Goal: Transaction & Acquisition: Obtain resource

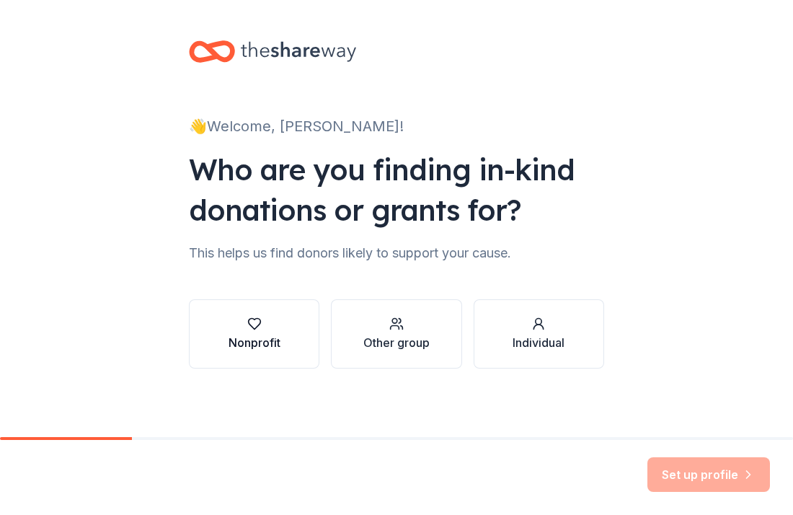
click at [255, 330] on icon "button" at bounding box center [254, 324] width 14 height 14
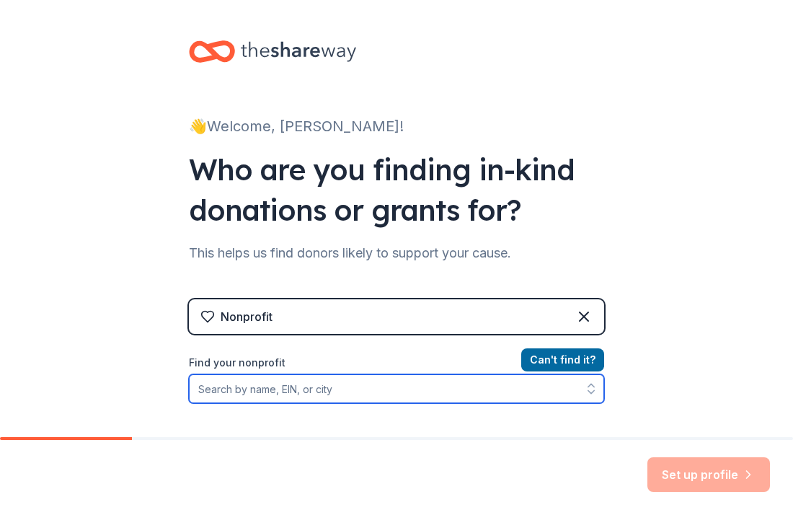
click at [355, 388] on input "Find your nonprofit" at bounding box center [396, 388] width 415 height 29
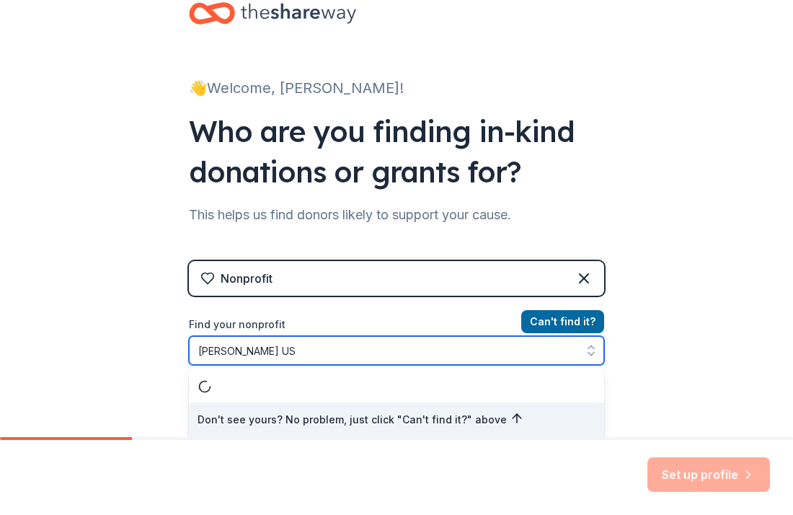
type input "[PERSON_NAME] Judo [GEOGRAPHIC_DATA]"
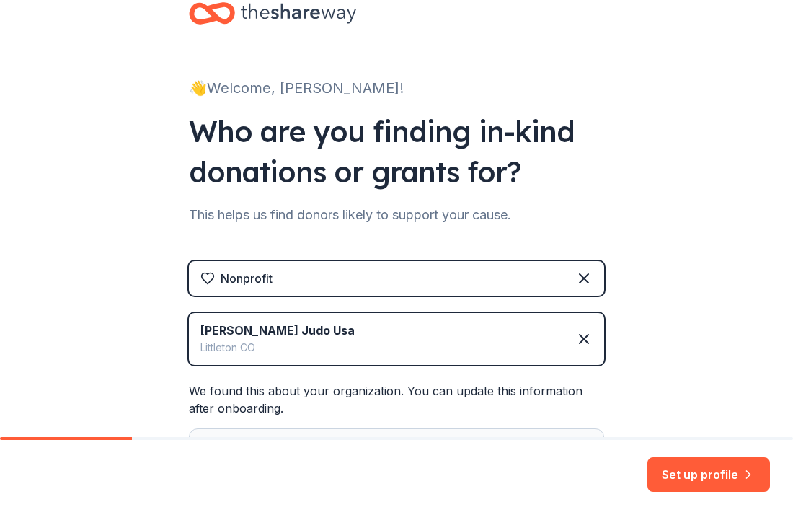
click at [671, 407] on div "👋 Welcome, [PERSON_NAME]! Who are you finding in-kind donations or grants for? …" at bounding box center [396, 304] width 793 height 684
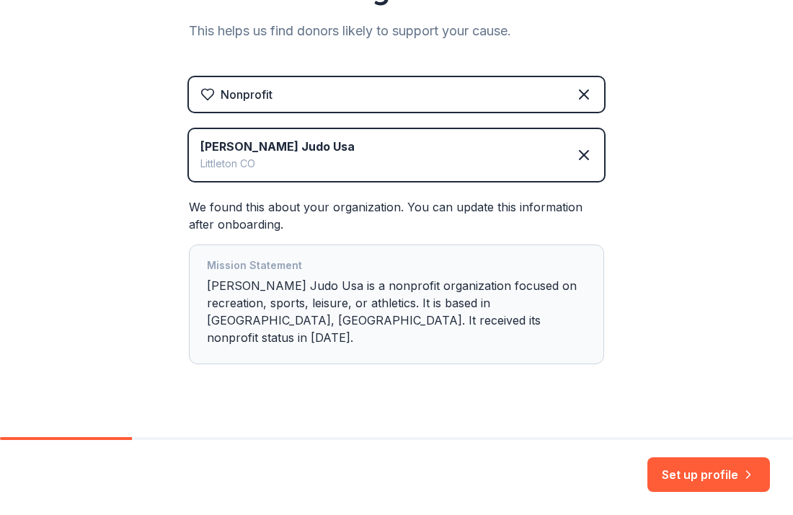
scroll to position [230, 0]
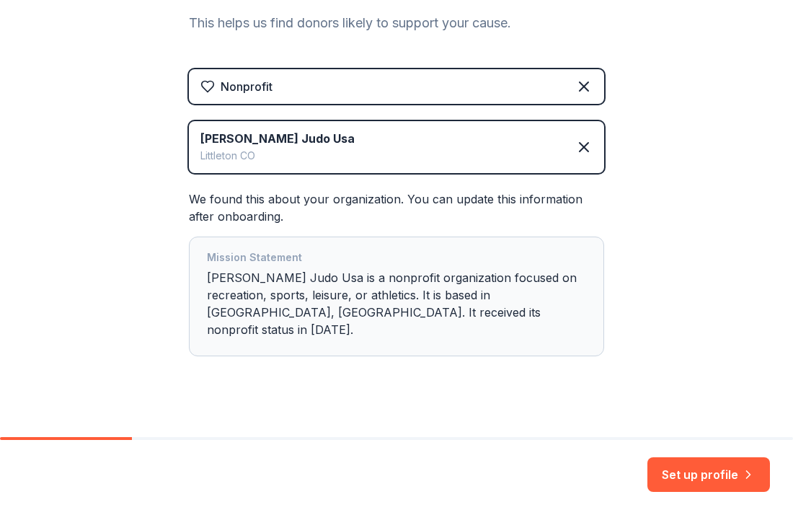
click at [738, 368] on div "👋 Welcome, [PERSON_NAME]! Who are you finding in-kind donations or grants for? …" at bounding box center [396, 112] width 793 height 684
click at [678, 468] on button "Set up profile" at bounding box center [709, 474] width 123 height 35
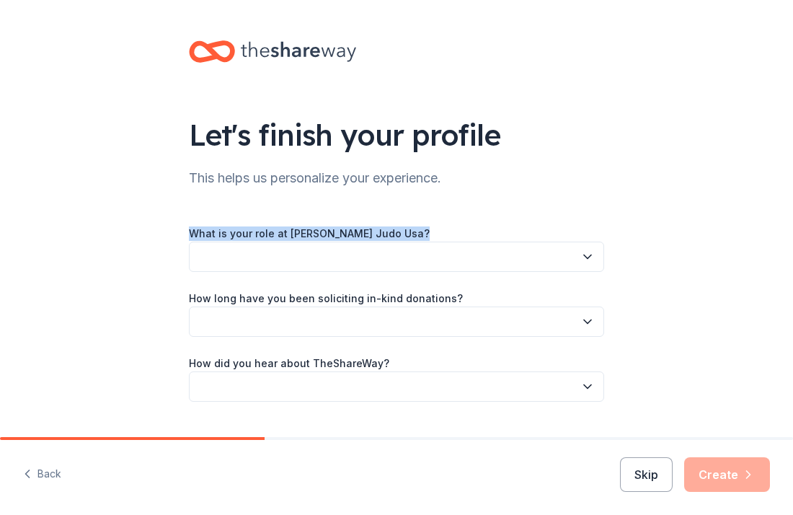
drag, startPoint x: 187, startPoint y: 228, endPoint x: 283, endPoint y: 242, distance: 96.3
click at [283, 242] on div "Let's finish your profile This helps us personalize your experience. What is yo…" at bounding box center [397, 235] width 462 height 471
copy div "What is your role at [PERSON_NAME] Judo Usa?"
click at [588, 260] on icon "button" at bounding box center [587, 257] width 14 height 14
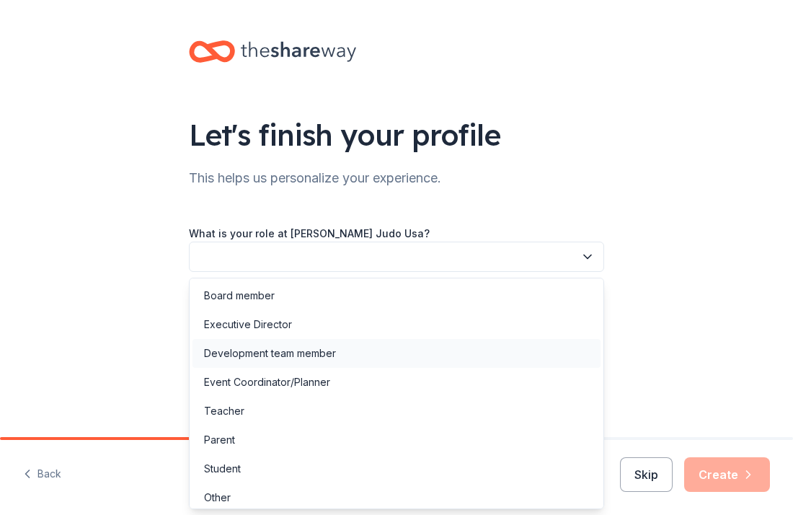
click at [270, 352] on div "Development team member" at bounding box center [270, 353] width 132 height 17
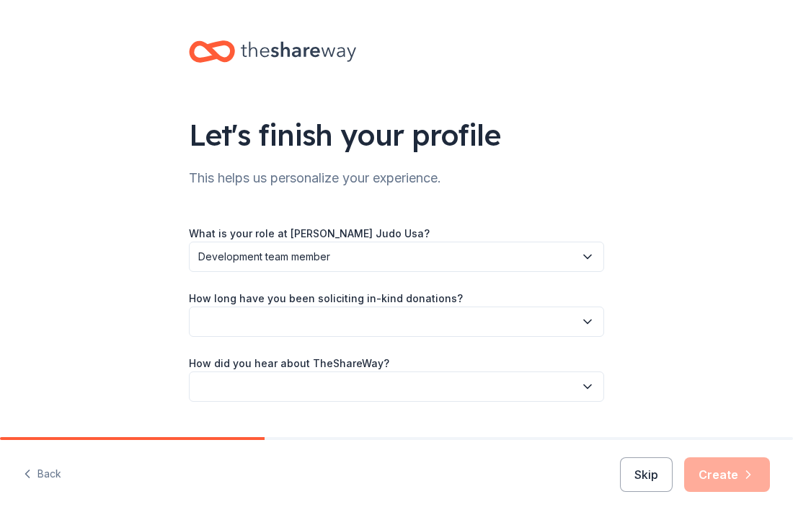
click at [588, 322] on icon "button" at bounding box center [587, 322] width 7 height 4
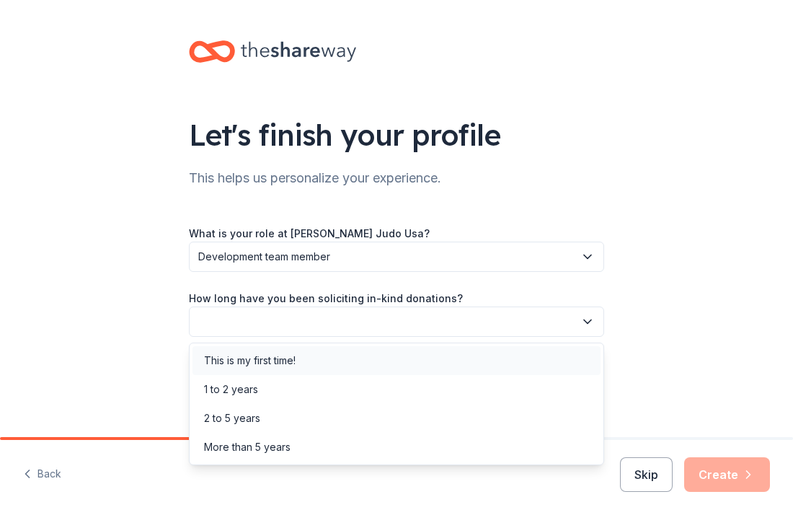
click at [330, 360] on div "This is my first time!" at bounding box center [397, 360] width 408 height 29
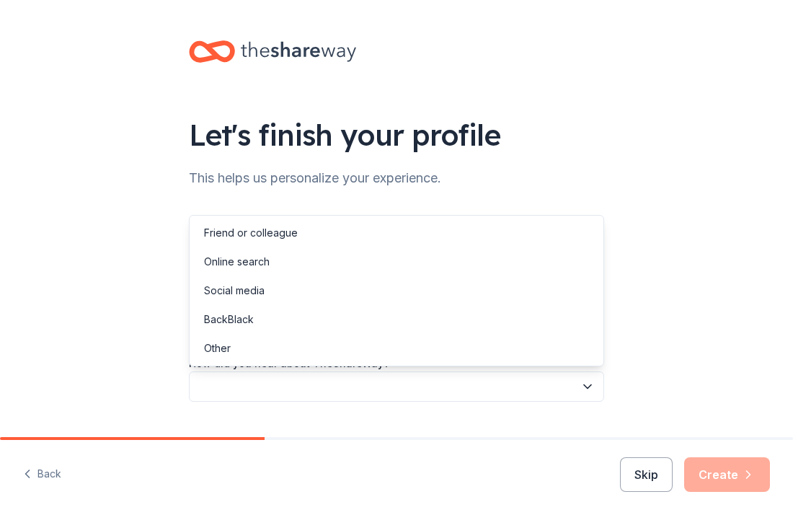
click at [589, 389] on icon "button" at bounding box center [587, 386] width 14 height 14
click at [267, 257] on div "Online search" at bounding box center [237, 261] width 66 height 17
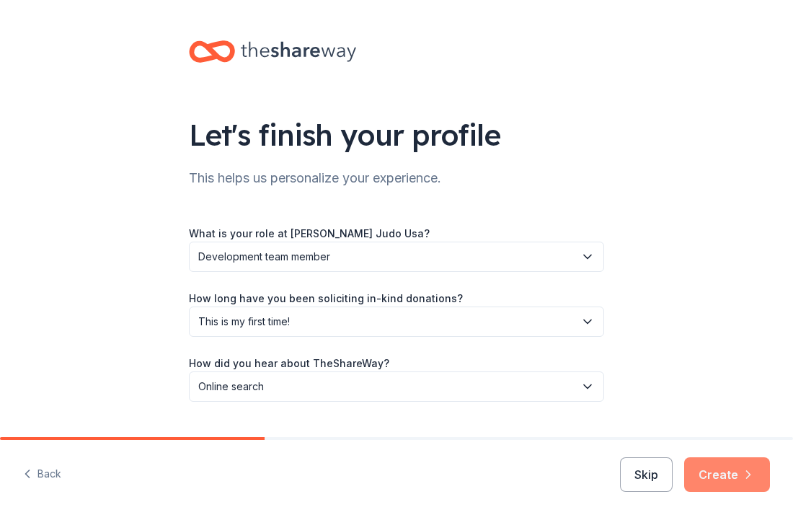
click at [727, 477] on button "Create" at bounding box center [727, 474] width 86 height 35
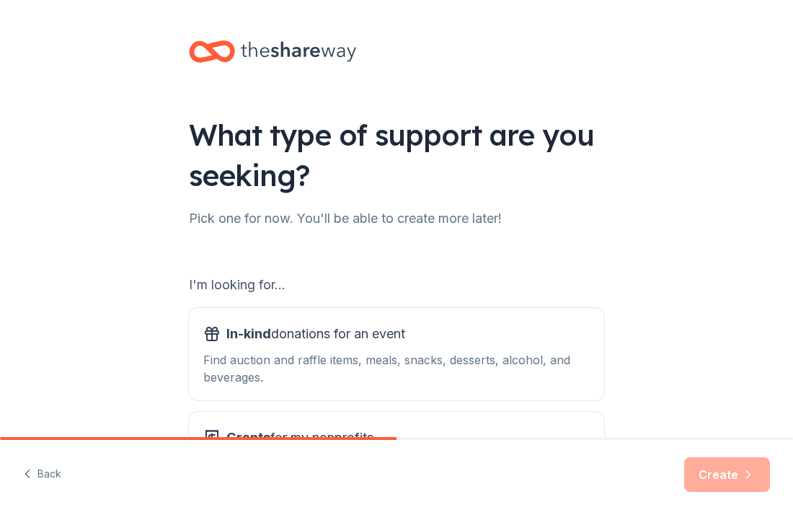
click at [622, 381] on div "What type of support are you seeking? Pick one for now. You'll be able to creat…" at bounding box center [397, 291] width 462 height 582
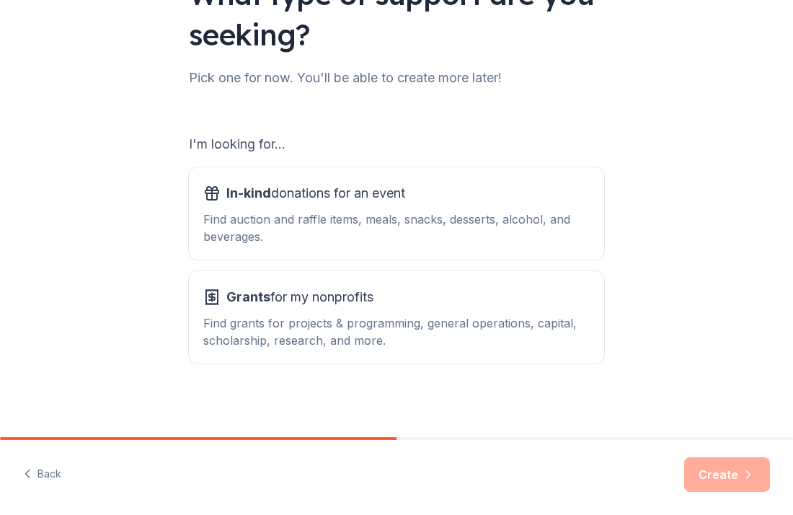
scroll to position [144, 0]
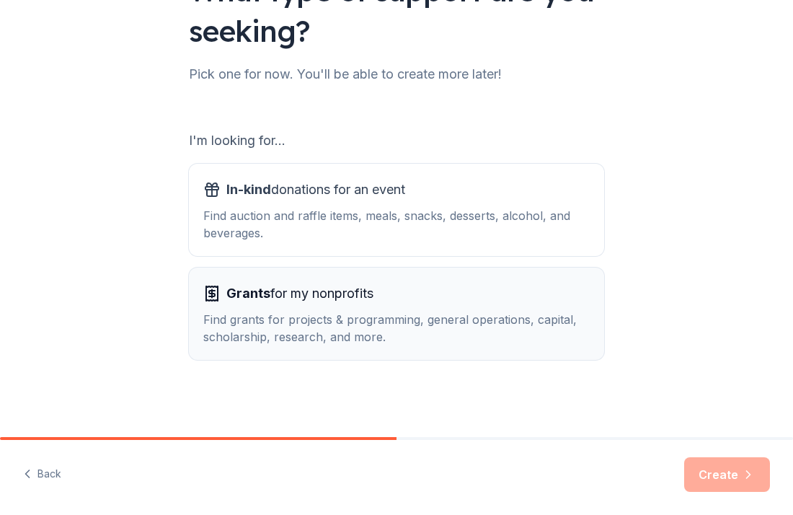
click at [483, 334] on div "Find grants for projects & programming, general operations, capital, scholarshi…" at bounding box center [396, 328] width 387 height 35
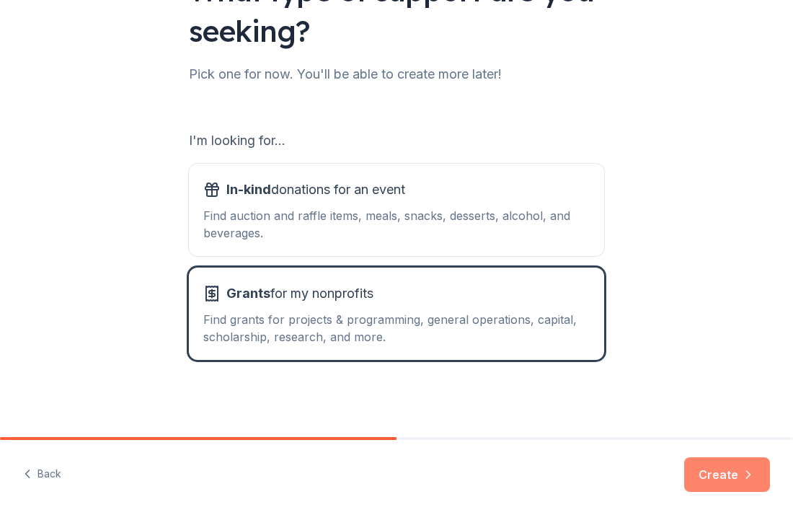
click at [708, 469] on button "Create" at bounding box center [727, 474] width 86 height 35
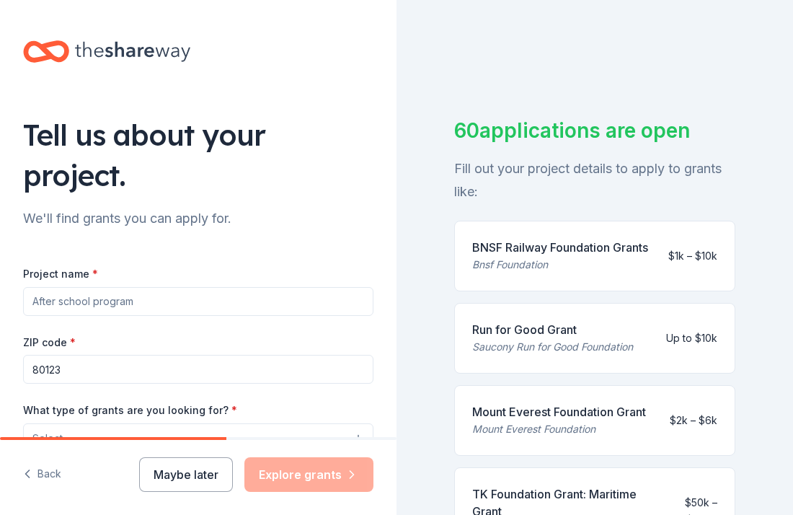
click at [358, 287] on input "Project name *" at bounding box center [198, 301] width 350 height 29
click at [387, 368] on div "Tell us about your project. We'll find grants you can apply for. Project name *…" at bounding box center [198, 365] width 397 height 730
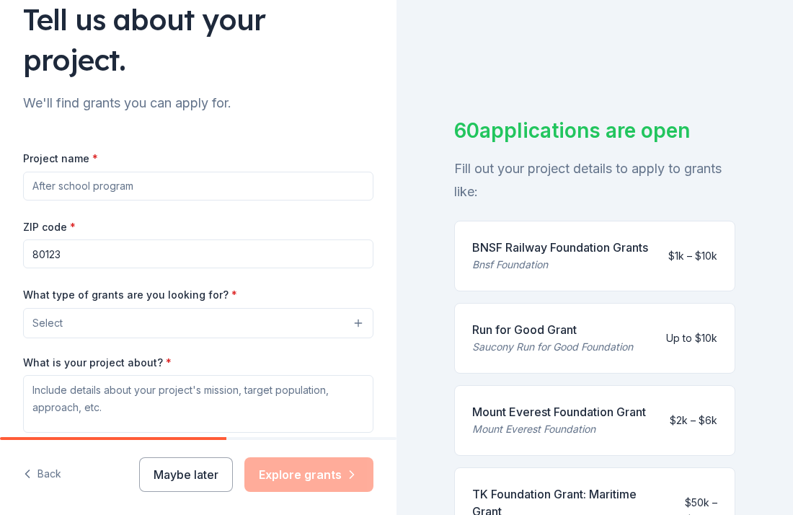
scroll to position [144, 0]
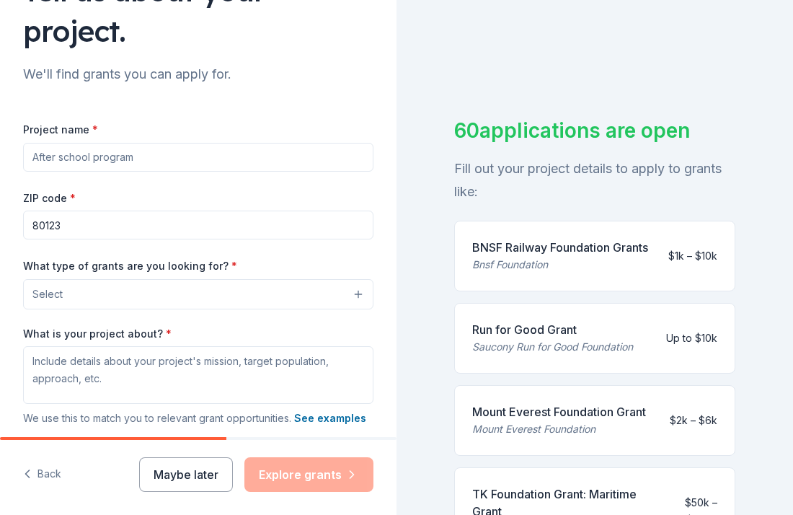
click at [358, 279] on button "Select" at bounding box center [198, 294] width 350 height 30
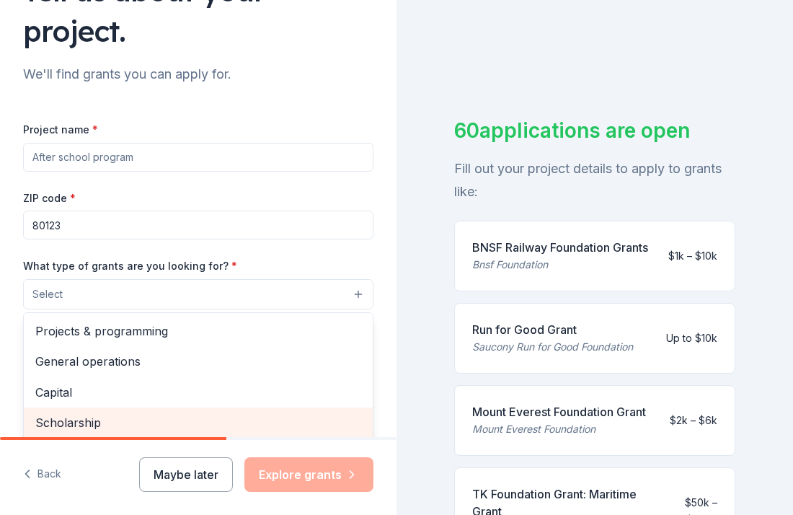
click at [151, 413] on span "Scholarship" at bounding box center [198, 422] width 326 height 19
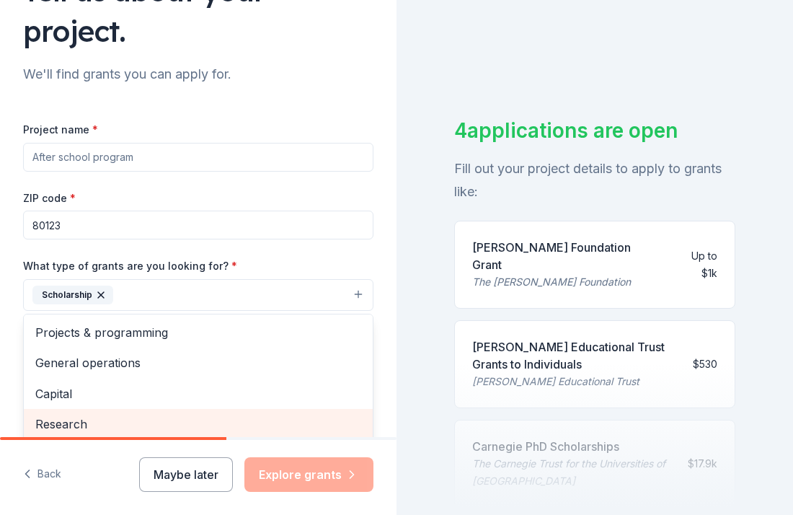
click at [151, 415] on span "Research" at bounding box center [198, 424] width 326 height 19
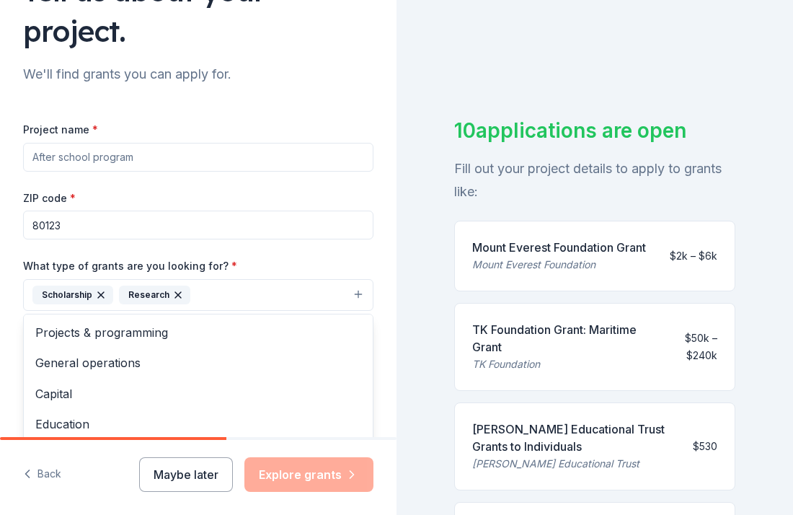
click at [176, 289] on icon "button" at bounding box center [178, 295] width 12 height 12
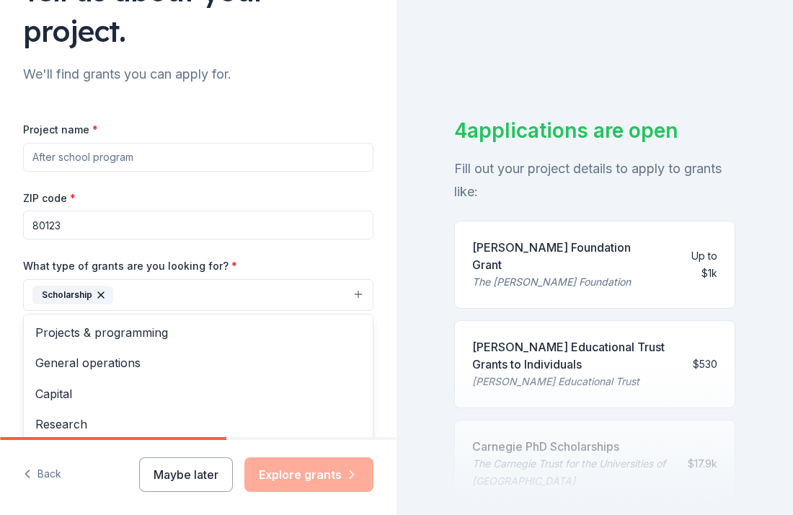
click at [359, 279] on button "Scholarship" at bounding box center [198, 295] width 350 height 32
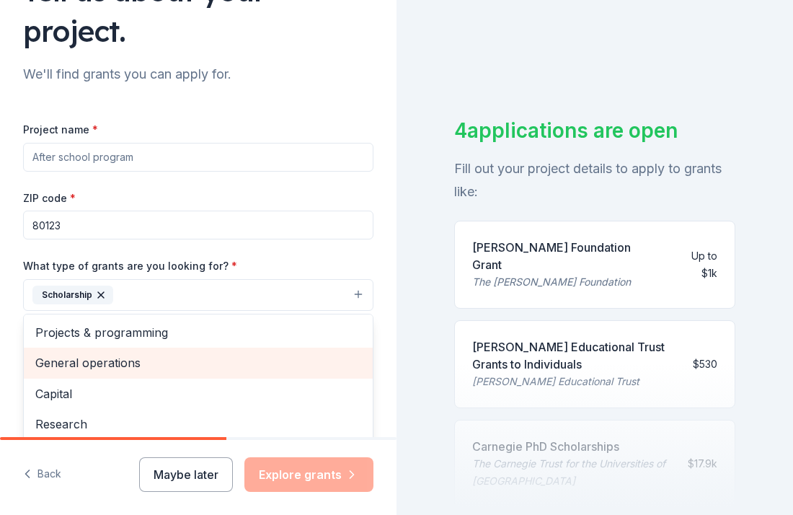
click at [222, 353] on span "General operations" at bounding box center [198, 362] width 326 height 19
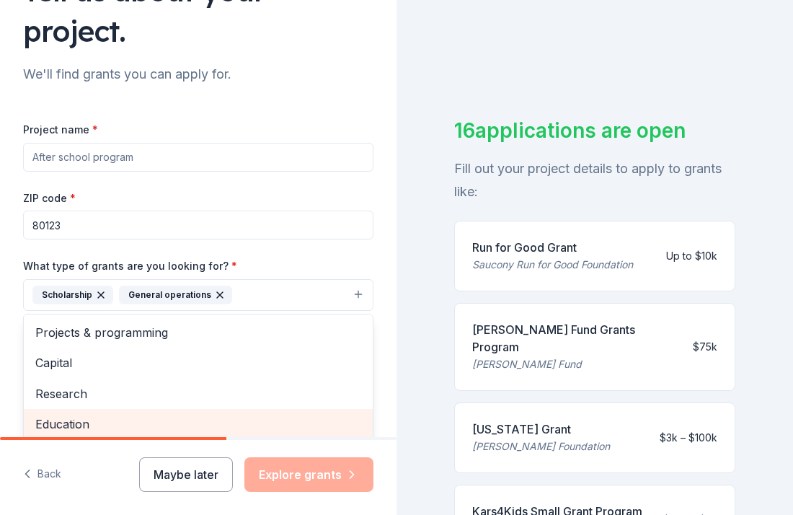
click at [155, 415] on span "Education" at bounding box center [198, 424] width 326 height 19
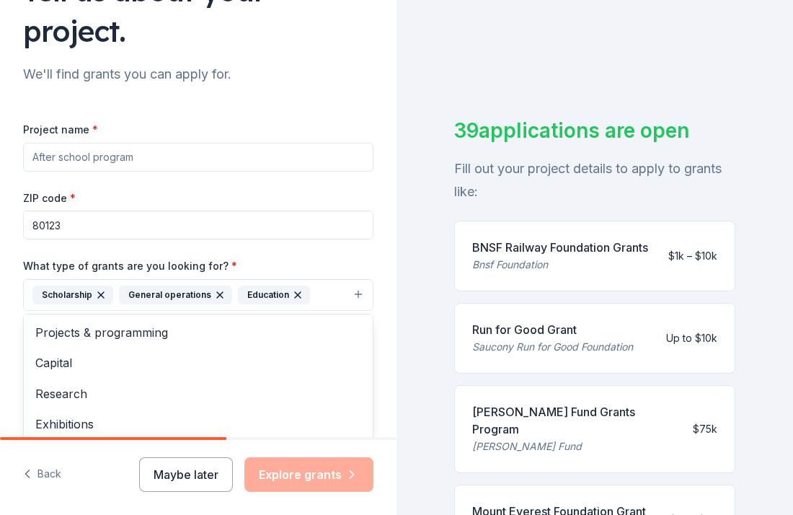
click at [380, 397] on div "Tell us about your project. We'll find grants you can apply for. Project name *…" at bounding box center [198, 221] width 397 height 731
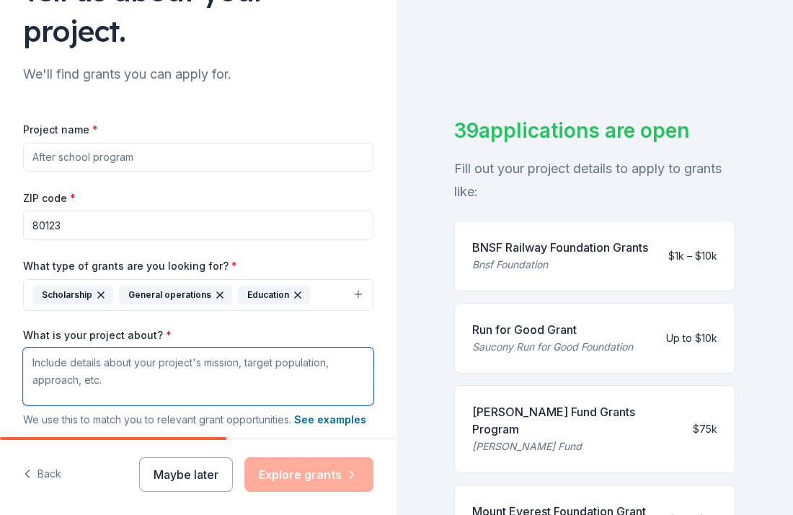
drag, startPoint x: 32, startPoint y: 324, endPoint x: 81, endPoint y: 342, distance: 52.2
click at [81, 348] on textarea "What is your project about? *" at bounding box center [198, 377] width 350 height 58
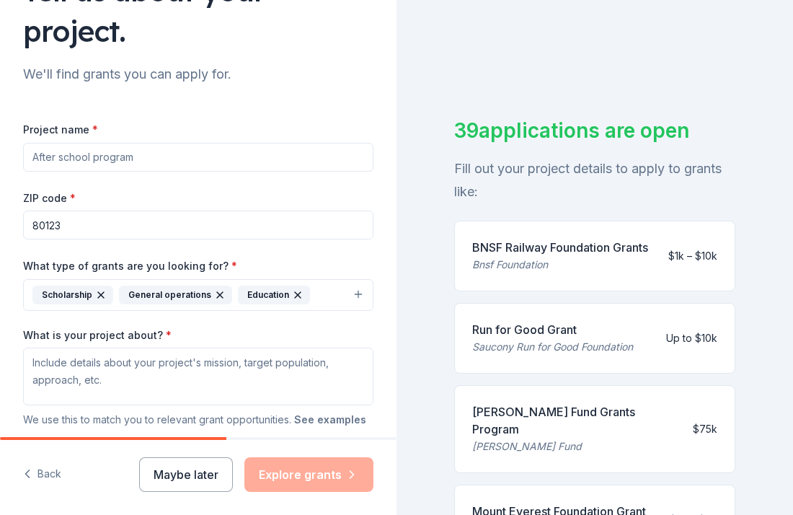
click at [341, 411] on button "See examples" at bounding box center [330, 419] width 72 height 17
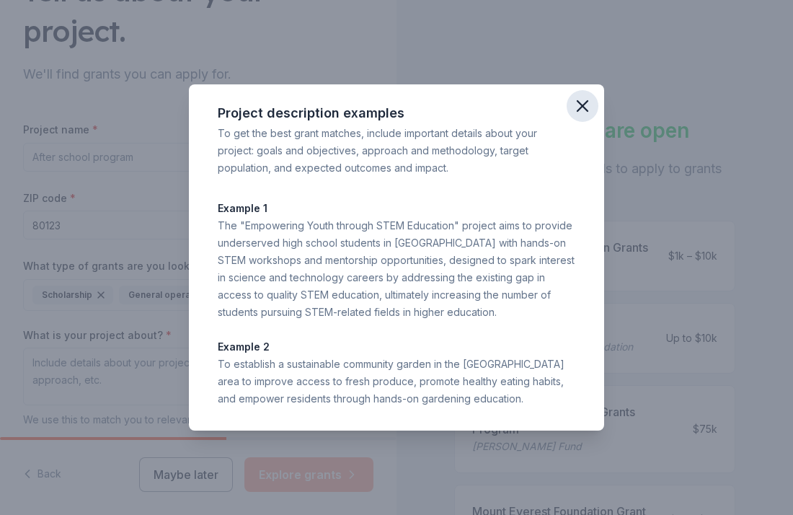
click at [586, 101] on icon "button" at bounding box center [583, 106] width 20 height 20
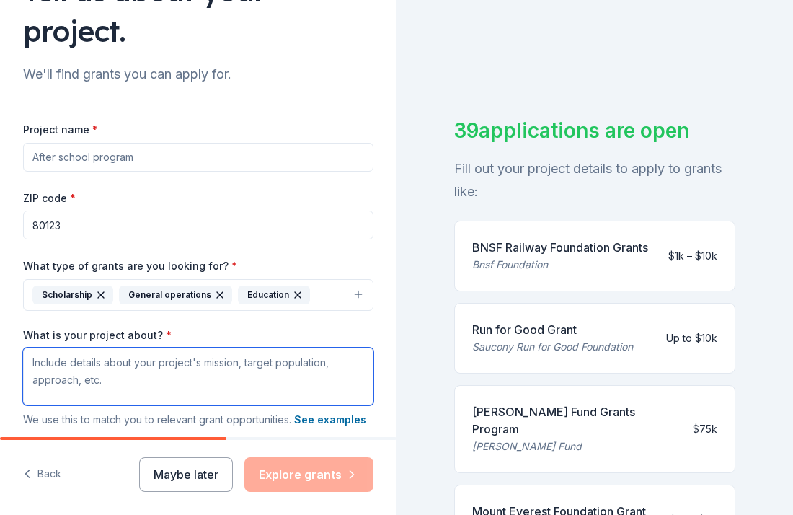
click at [148, 348] on textarea "What is your project about? *" at bounding box center [198, 377] width 350 height 58
paste textarea "[PERSON_NAME] Judo USA is a volunteer-led nonprofit organization dedicated to p…"
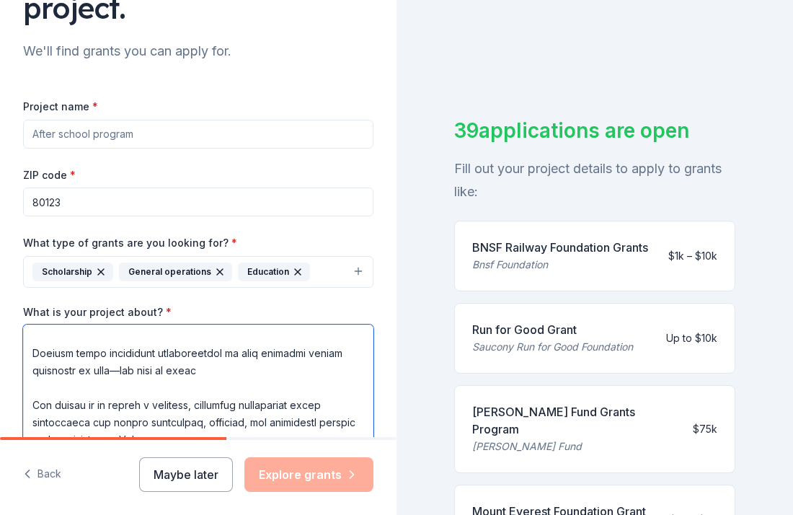
scroll to position [402, 0]
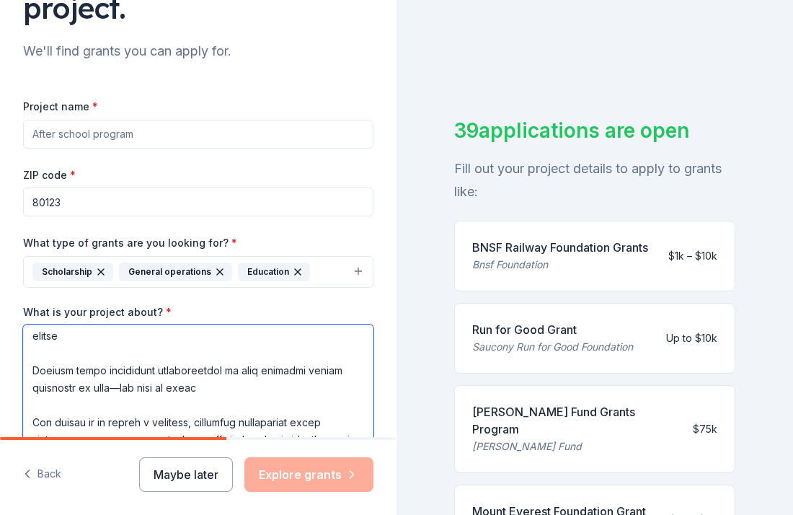
click at [123, 328] on textarea "What is your project about? *" at bounding box center [198, 390] width 350 height 130
click at [233, 325] on textarea "What is your project about? *" at bounding box center [198, 390] width 350 height 130
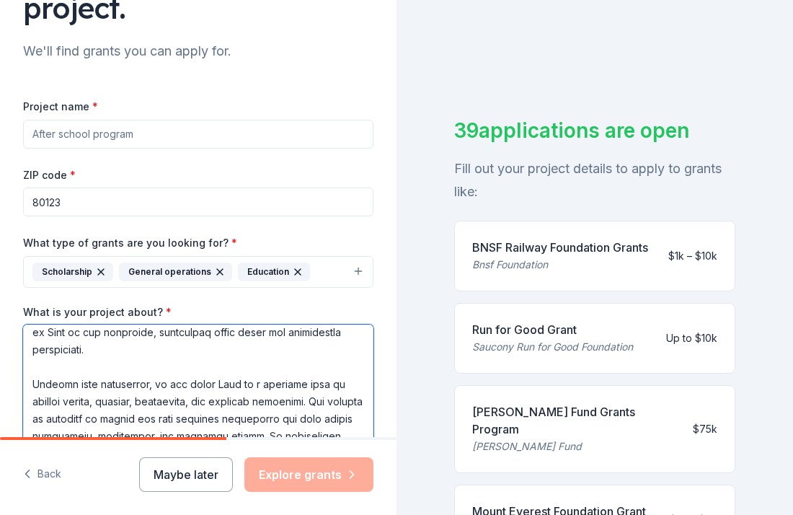
scroll to position [42, 0]
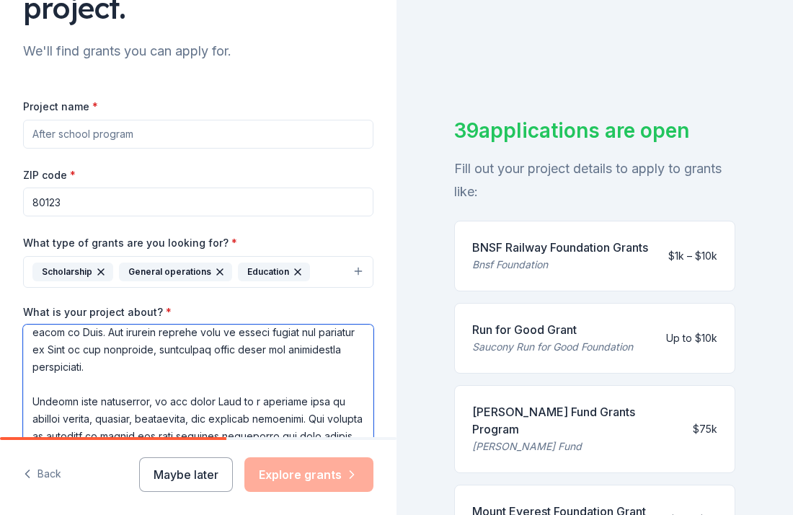
click at [69, 332] on textarea "What is your project about? *" at bounding box center [198, 390] width 350 height 130
click at [33, 358] on textarea "What is your project about? *" at bounding box center [198, 390] width 350 height 130
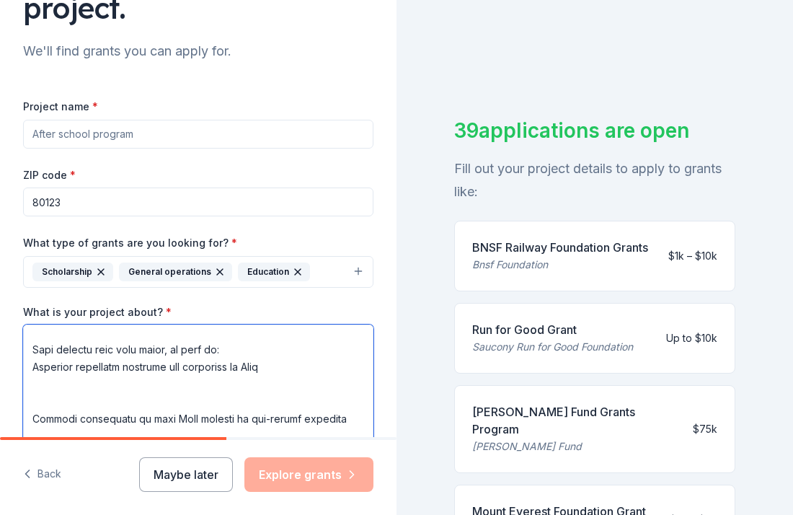
scroll to position [198, 0]
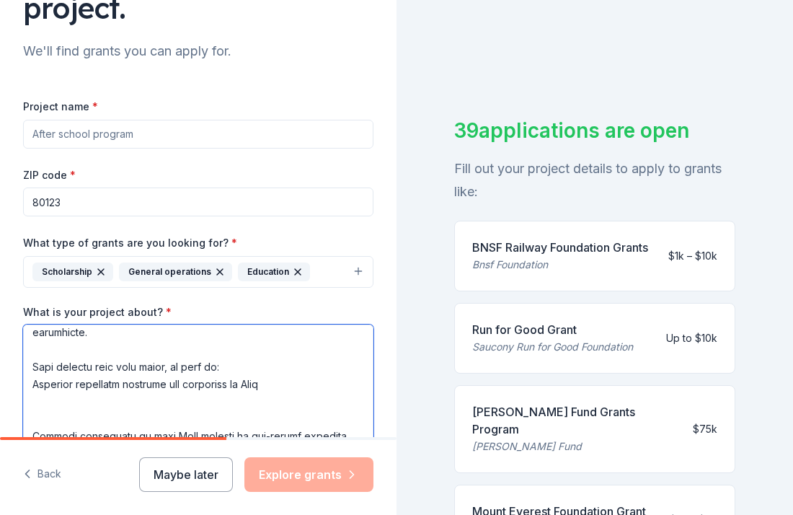
click at [31, 377] on textarea "What is your project about? *" at bounding box center [198, 390] width 350 height 130
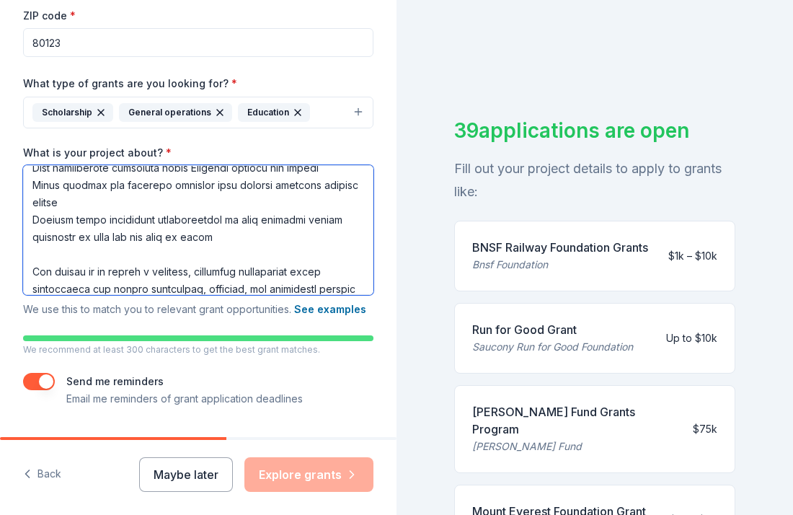
scroll to position [328, 0]
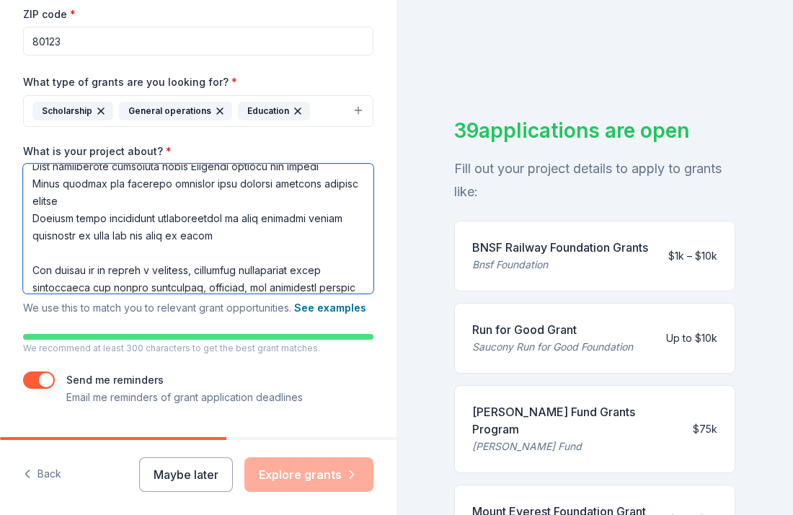
type textarea "[PERSON_NAME] Judo USA is a volunteer-led nonprofit organization dedicated to p…"
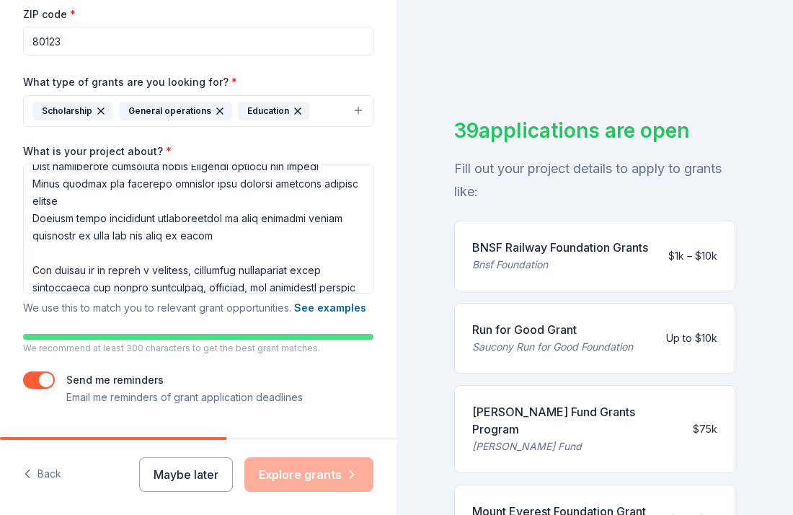
click at [306, 483] on div "Maybe later Explore grants" at bounding box center [256, 474] width 234 height 35
drag, startPoint x: 43, startPoint y: 341, endPoint x: 32, endPoint y: 339, distance: 11.0
click at [32, 371] on button "button" at bounding box center [39, 379] width 32 height 17
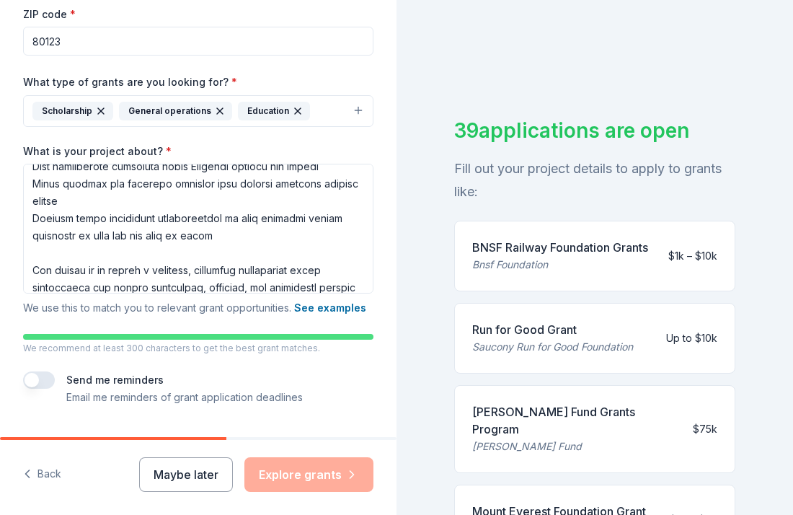
click at [48, 371] on button "button" at bounding box center [39, 379] width 32 height 17
click at [343, 299] on button "See examples" at bounding box center [330, 307] width 72 height 17
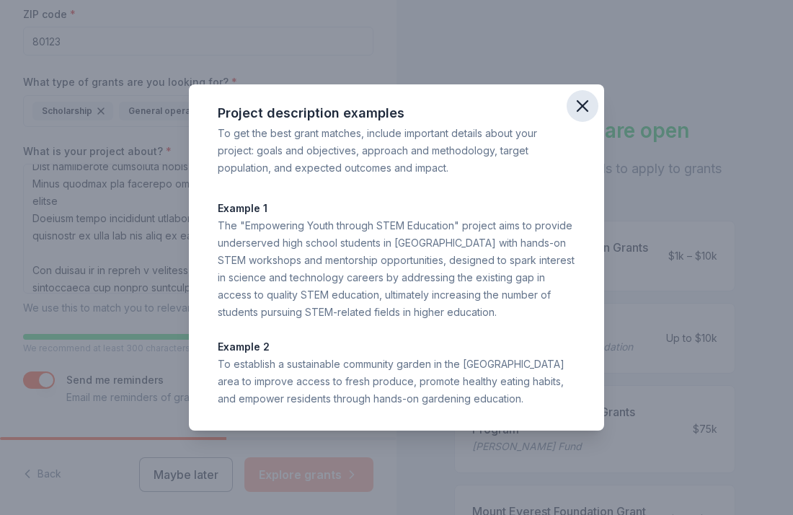
click at [584, 105] on icon "button" at bounding box center [583, 106] width 10 height 10
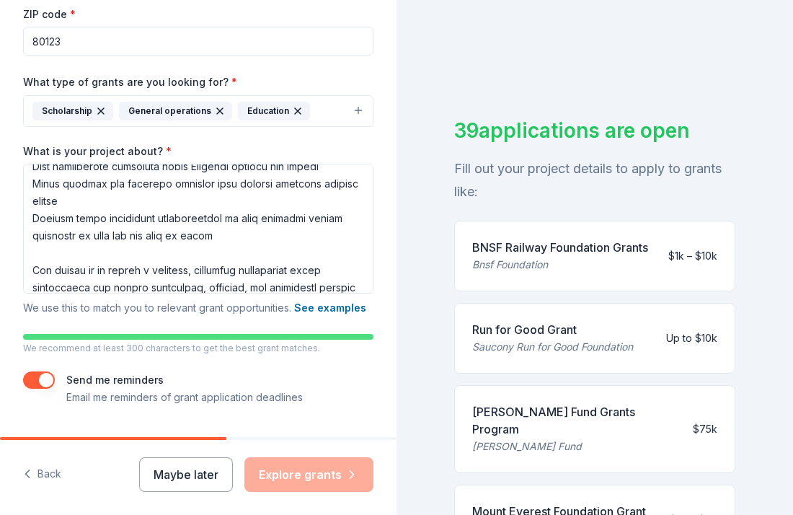
click at [332, 373] on div "Tell us about your project. We'll find grants you can apply for. Project name *…" at bounding box center [198, 73] width 397 height 803
click at [554, 250] on div "BNSF Railway Foundation Grants" at bounding box center [560, 247] width 176 height 17
click at [611, 262] on div "Bnsf Foundation" at bounding box center [560, 264] width 176 height 17
click at [766, 312] on div "39 applications are open Fill out your project details to apply to grants like:…" at bounding box center [595, 257] width 397 height 515
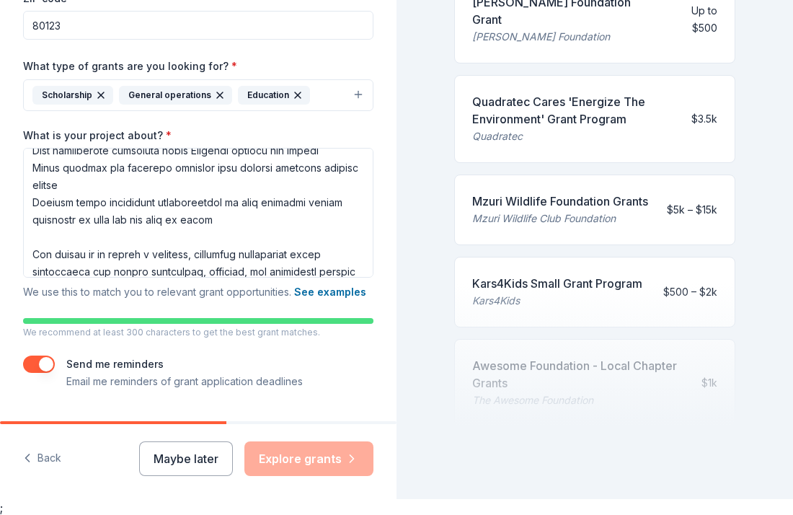
scroll to position [17, 0]
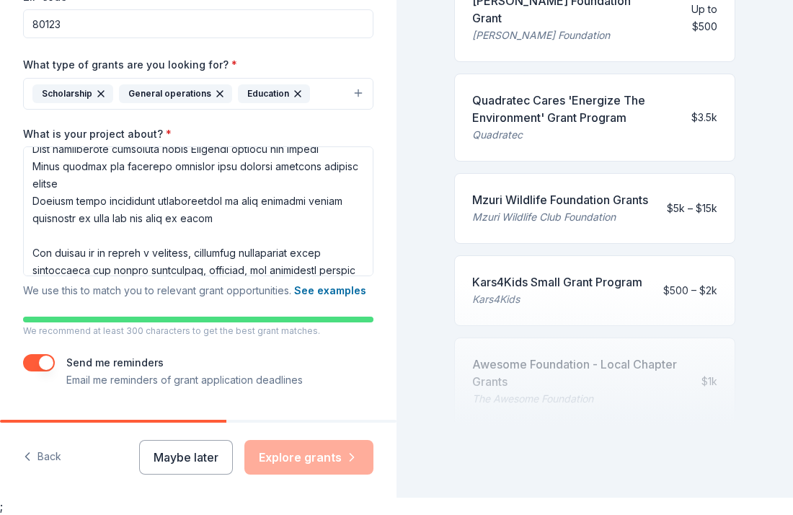
click at [366, 394] on div "Tell us about your project. We'll find grants you can apply for. Project name *…" at bounding box center [198, 56] width 397 height 803
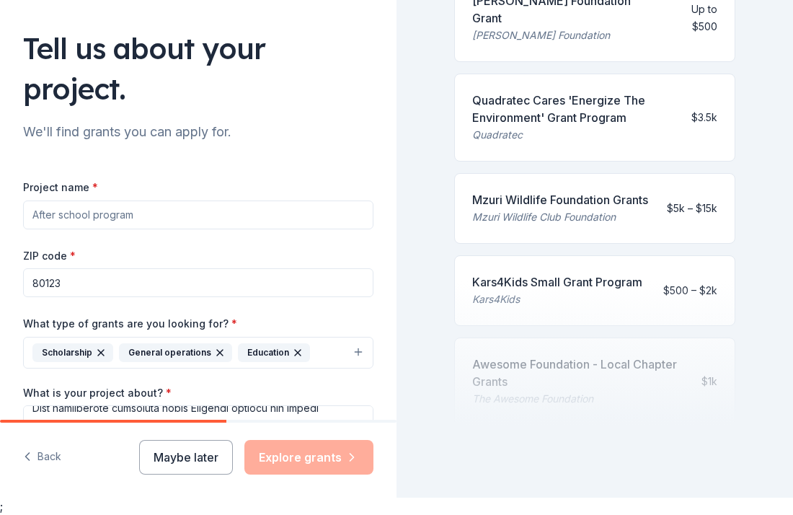
scroll to position [40, 0]
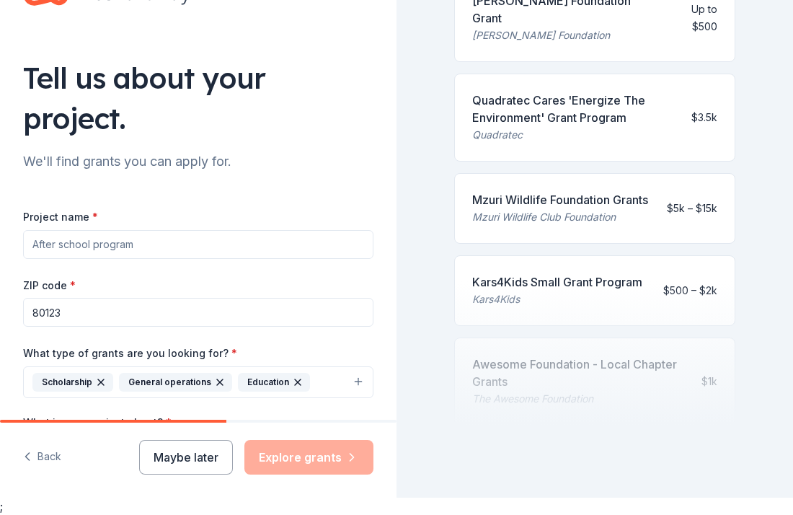
click at [770, 235] on div "39 applications are open Fill out your project details to apply to grants like:…" at bounding box center [595, 240] width 397 height 515
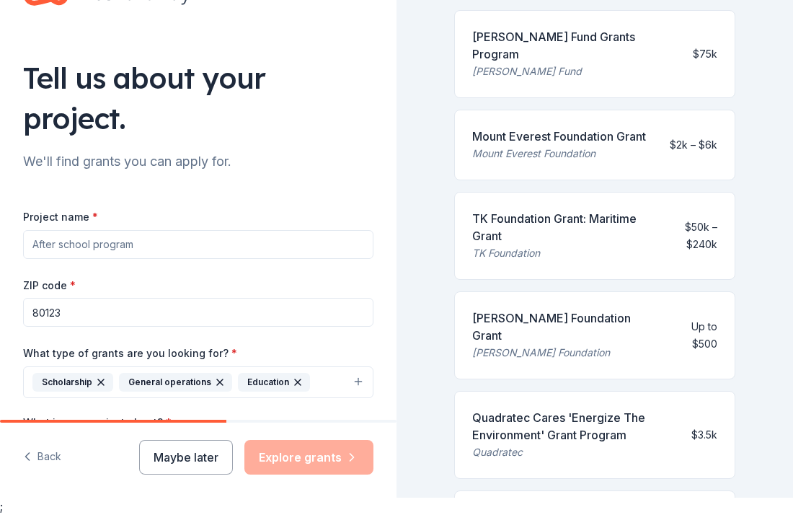
scroll to position [329, 0]
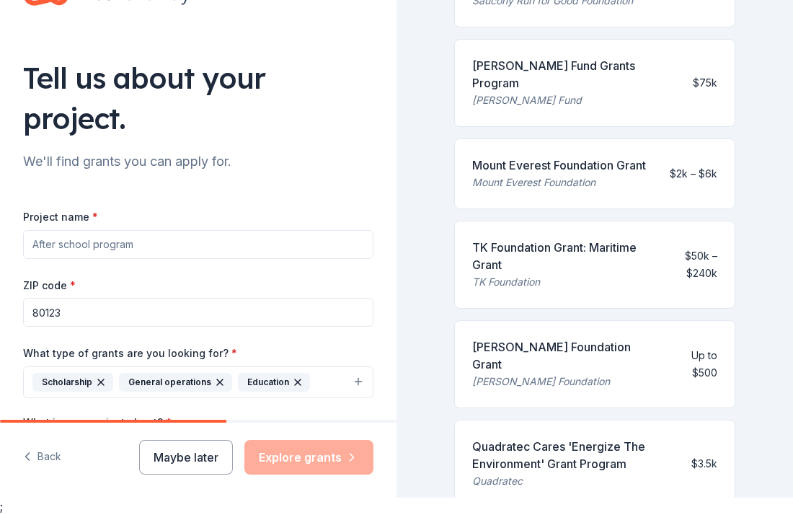
click at [679, 247] on div "$50k – $240k" at bounding box center [687, 264] width 59 height 35
click at [613, 239] on div "TK Foundation Grant: Maritime Grant" at bounding box center [559, 256] width 175 height 35
click at [516, 273] on div "TK Foundation" at bounding box center [559, 281] width 175 height 17
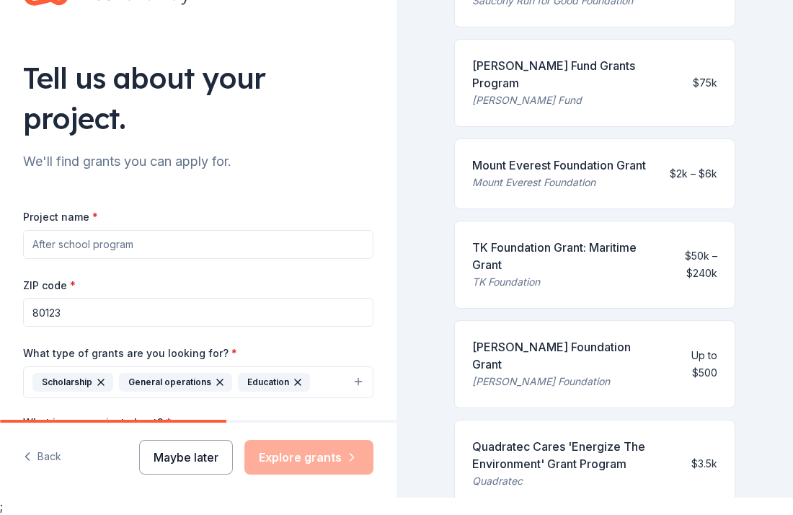
click at [203, 453] on button "Maybe later" at bounding box center [186, 457] width 94 height 35
click at [191, 460] on button "Maybe later" at bounding box center [186, 457] width 94 height 35
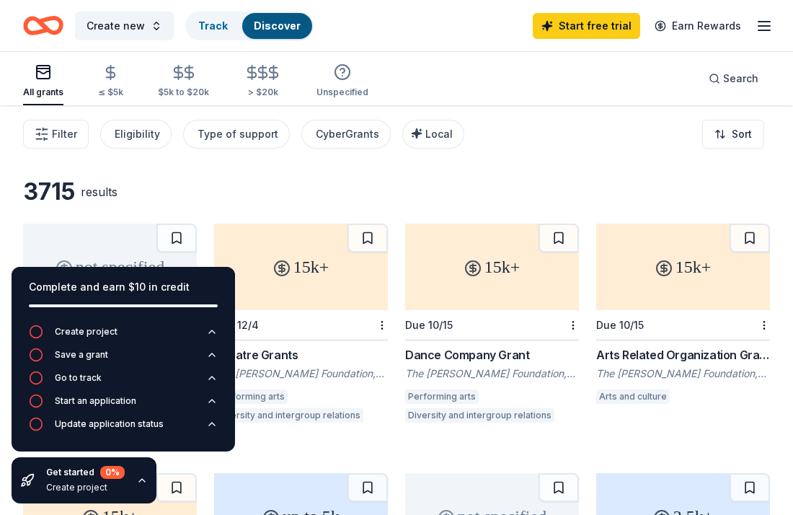
click at [454, 193] on div "3715 results" at bounding box center [396, 191] width 747 height 29
click at [453, 183] on div "3715 results" at bounding box center [396, 191] width 747 height 29
click at [259, 71] on icon "button" at bounding box center [263, 72] width 9 height 9
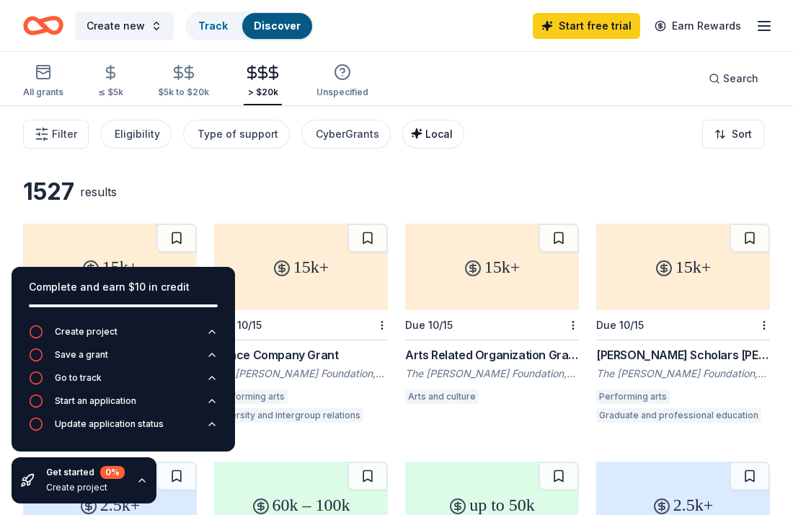
click at [428, 136] on span "Local" at bounding box center [438, 134] width 27 height 12
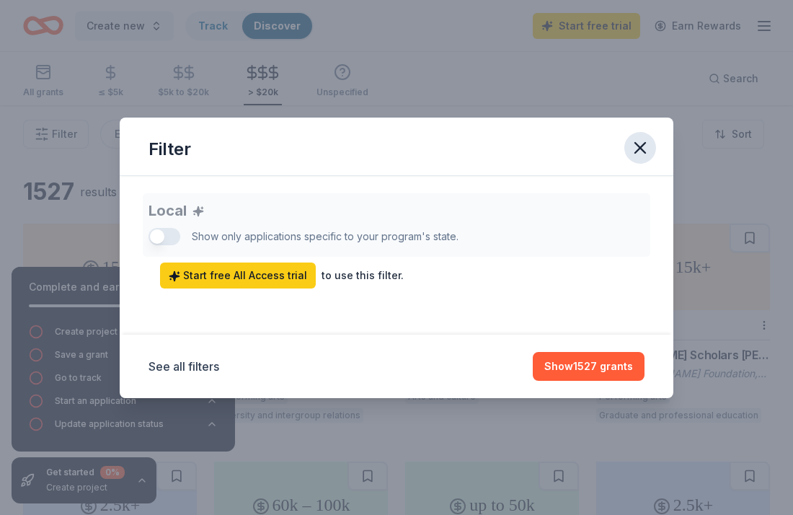
click at [640, 144] on icon "button" at bounding box center [640, 148] width 20 height 20
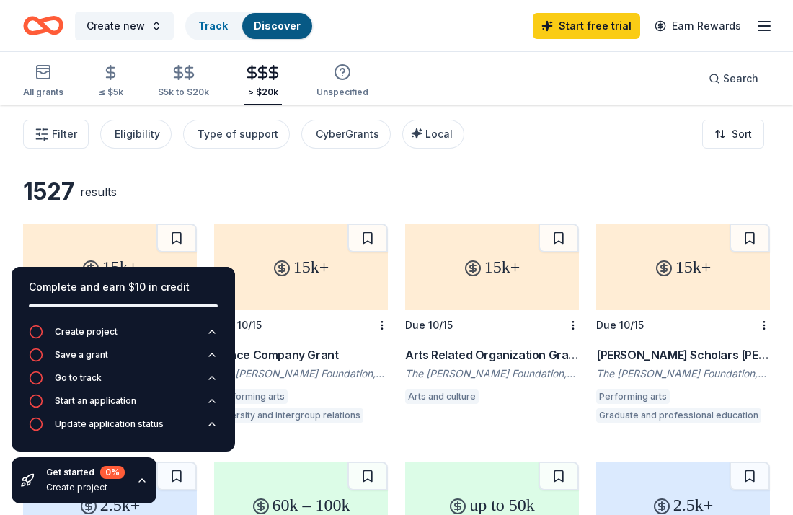
click at [641, 143] on div "Filter Eligibility Type of support CyberGrants Local Sort" at bounding box center [396, 134] width 793 height 58
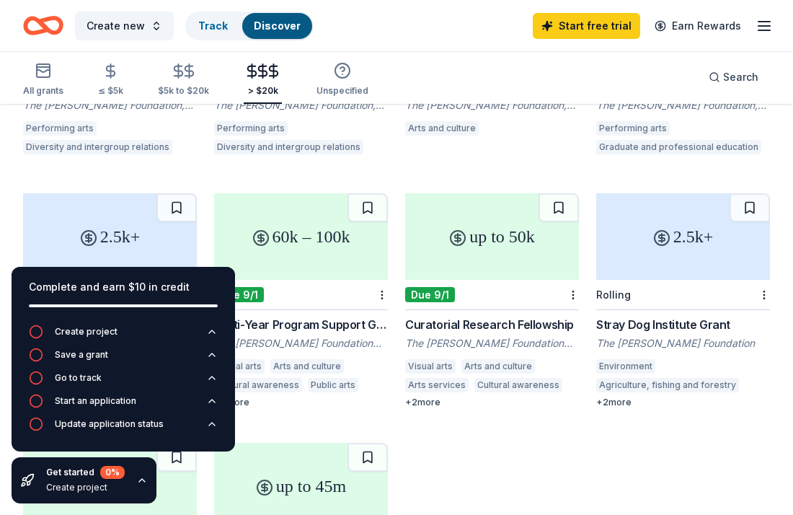
scroll to position [346, 0]
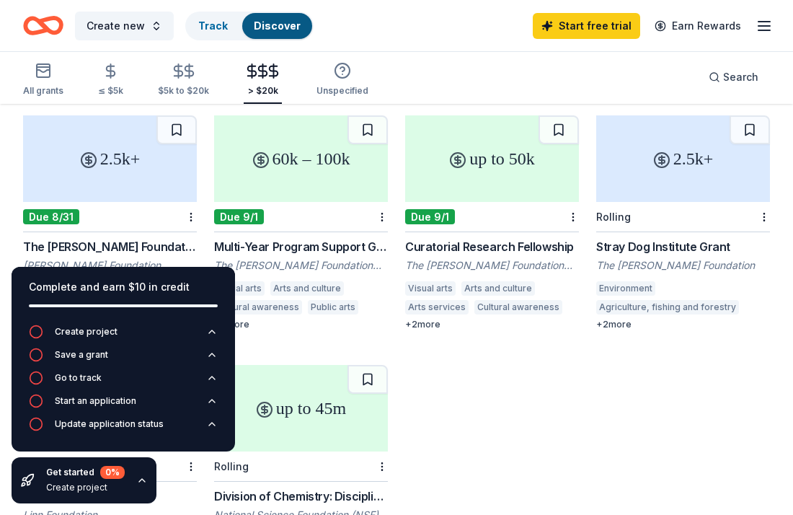
click at [312, 249] on div "Multi-Year Program Support Grant" at bounding box center [301, 246] width 174 height 17
click at [493, 355] on div "15k+ Due 12/4 Theatre Grants The [PERSON_NAME] Foundation, Inc. Performing arts…" at bounding box center [396, 213] width 747 height 672
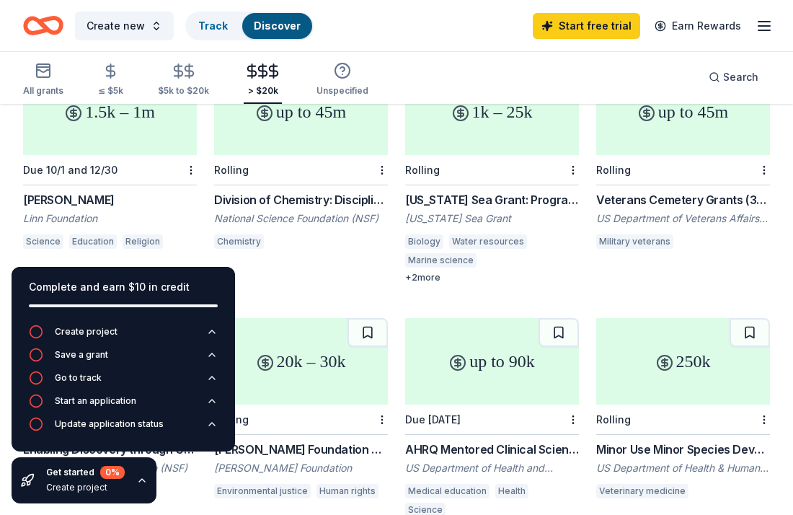
scroll to position [614, 0]
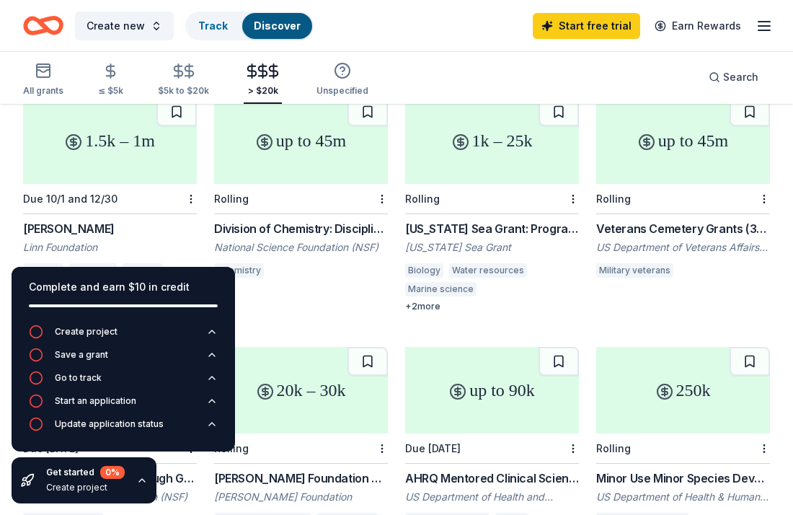
click at [572, 320] on div "15k+ Due 12/4 Theatre Grants The [PERSON_NAME] Foundation, Inc. Performing arts…" at bounding box center [396, 205] width 747 height 1190
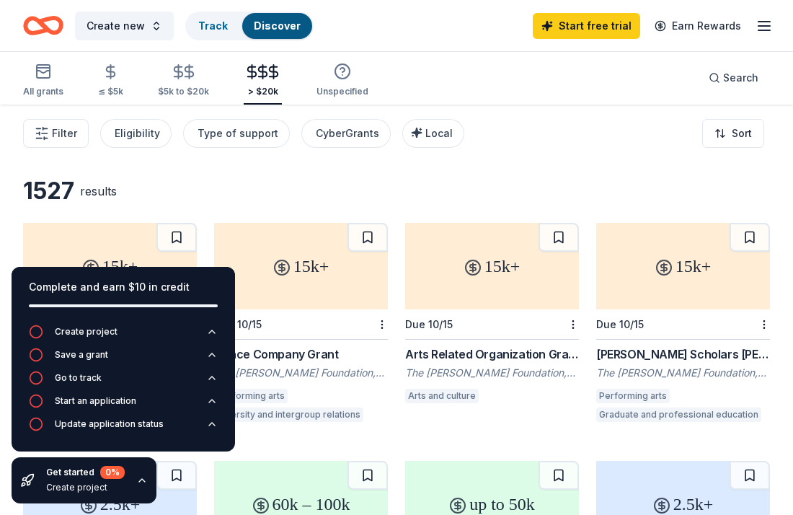
scroll to position [0, 0]
